Goal: Task Accomplishment & Management: Manage account settings

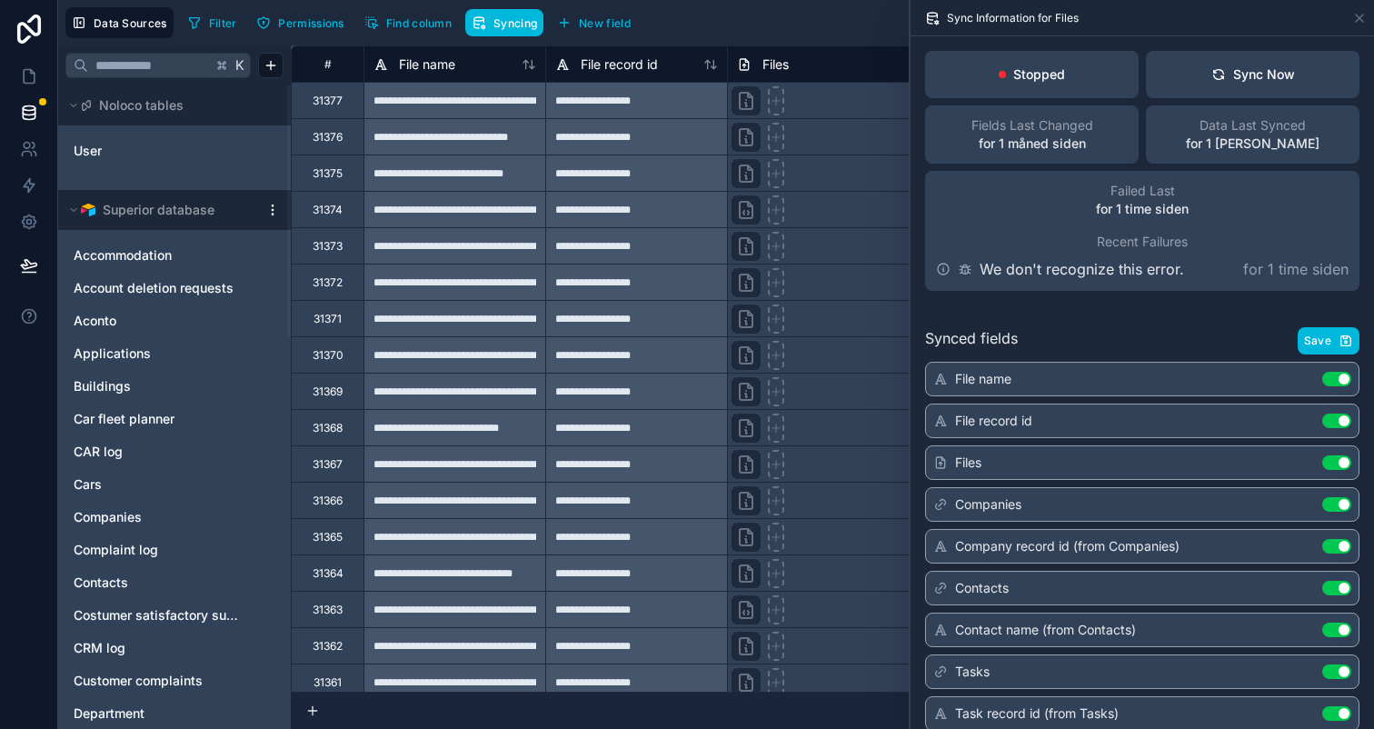
click at [1233, 80] on div "Sync Now" at bounding box center [1253, 74] width 84 height 18
click at [1359, 15] on icon at bounding box center [1359, 18] width 15 height 15
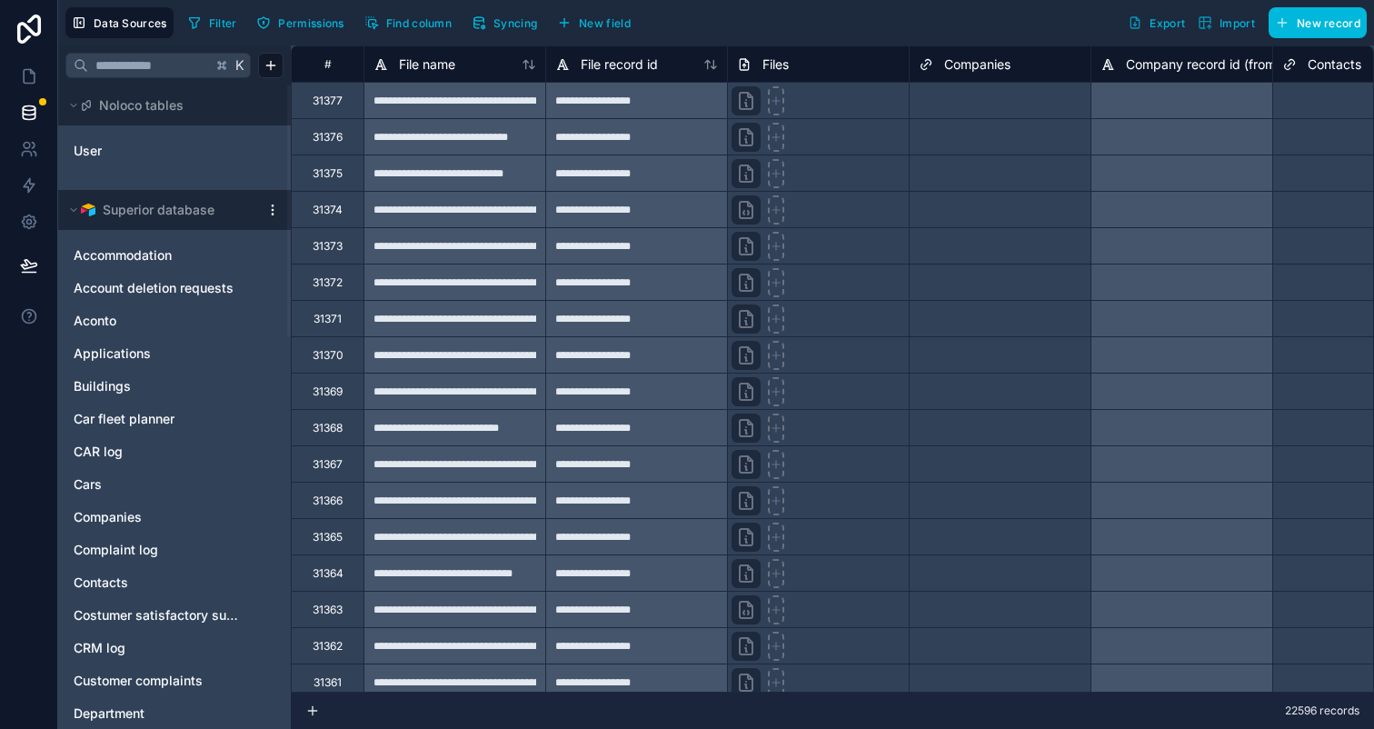
click at [264, 213] on div at bounding box center [273, 210] width 22 height 15
click at [271, 210] on html "**********" at bounding box center [687, 364] width 1374 height 729
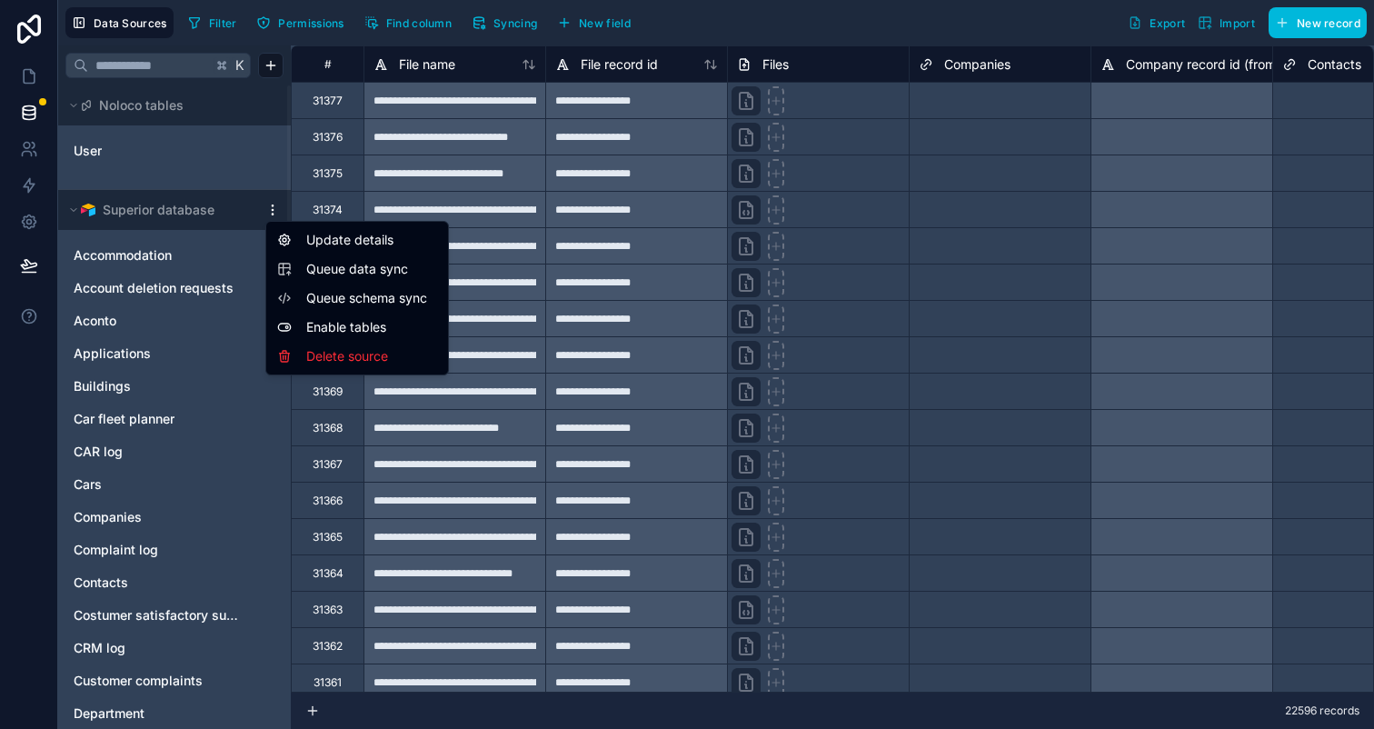
click at [320, 240] on div "Update details" at bounding box center [357, 239] width 174 height 29
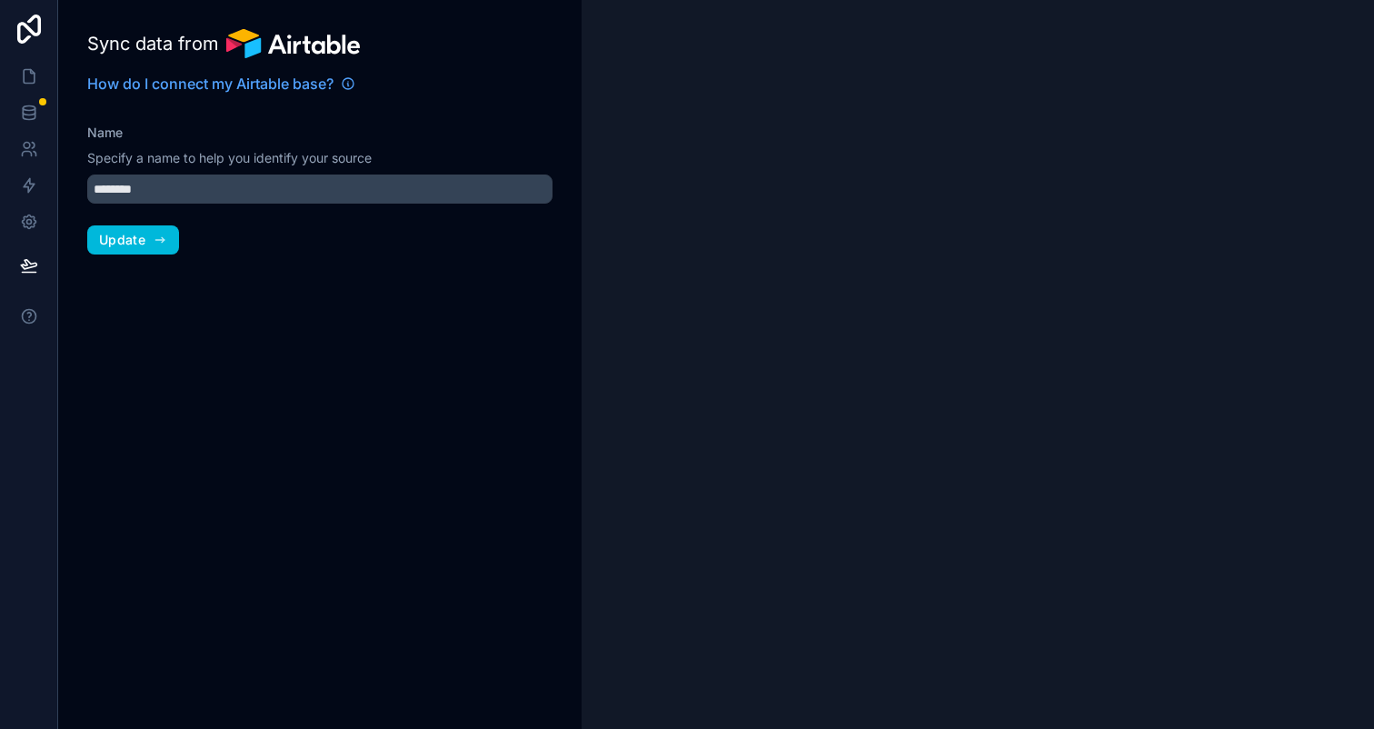
type input "**********"
click at [25, 212] on link at bounding box center [28, 222] width 57 height 36
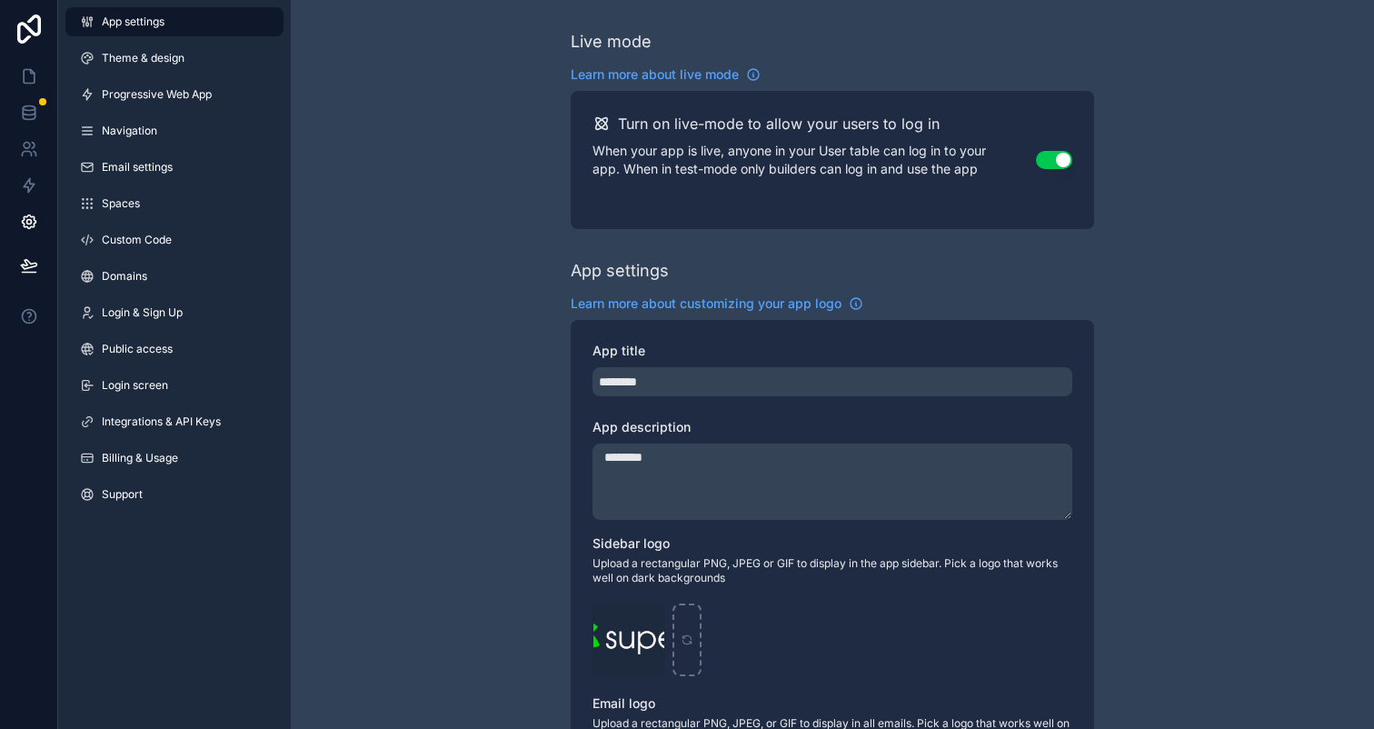
click at [181, 421] on span "Integrations & API Keys" at bounding box center [161, 421] width 119 height 15
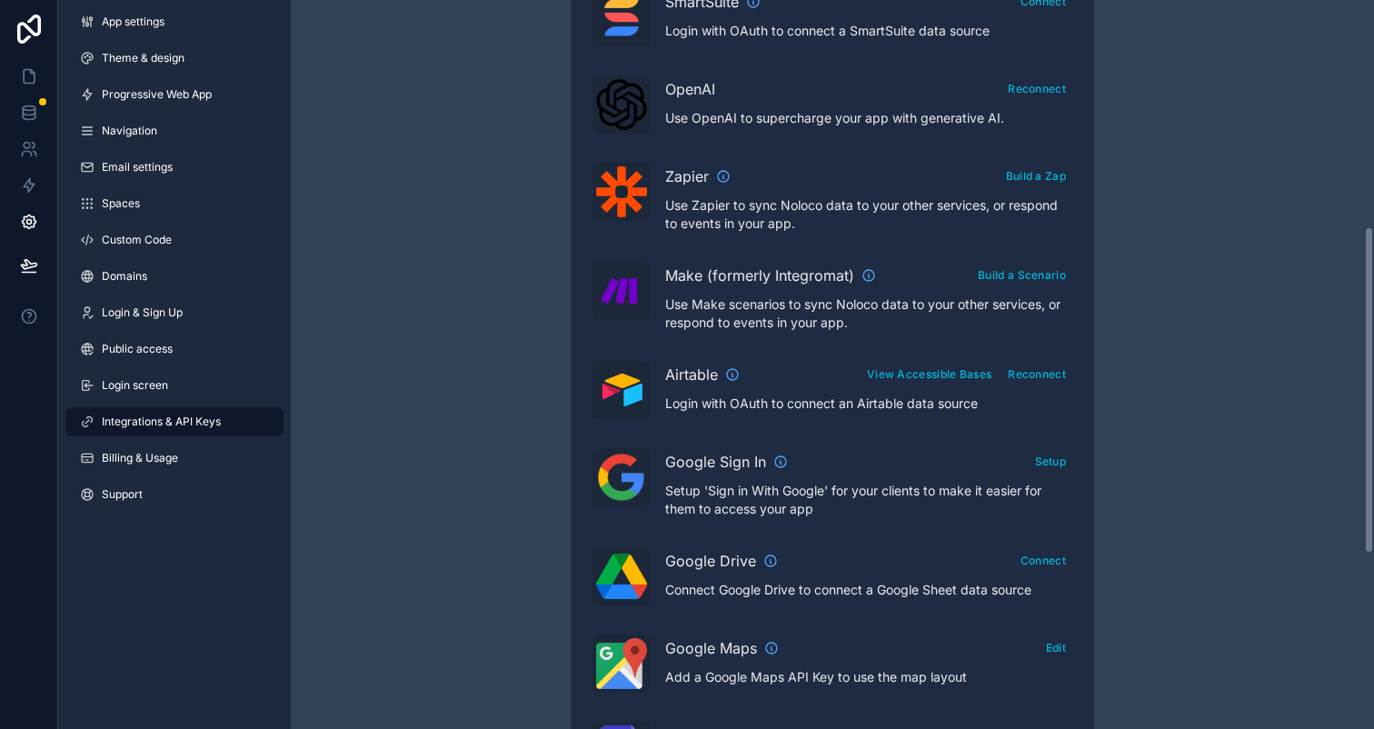
scroll to position [543, 0]
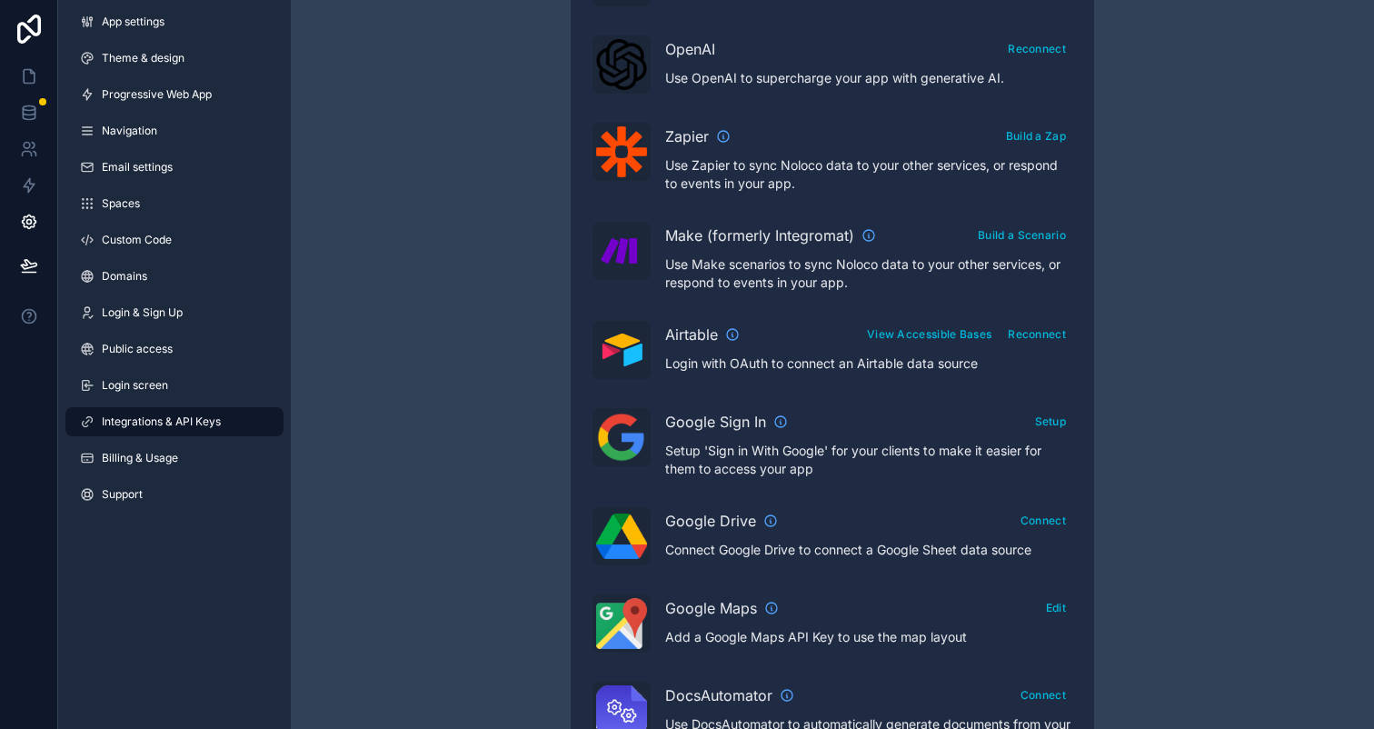
click at [1049, 332] on button "Reconnect" at bounding box center [1036, 334] width 71 height 26
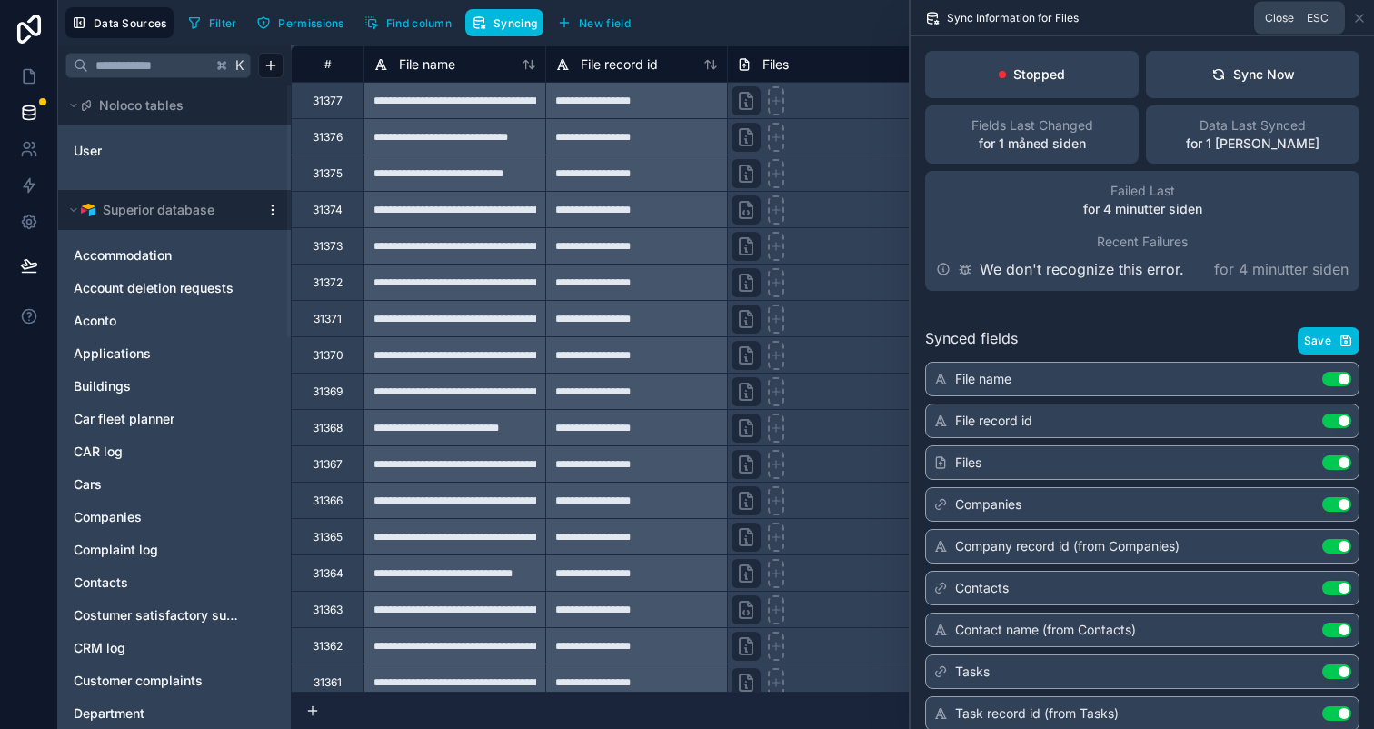
click at [1353, 11] on icon at bounding box center [1359, 18] width 15 height 15
